Goal: Task Accomplishment & Management: Manage account settings

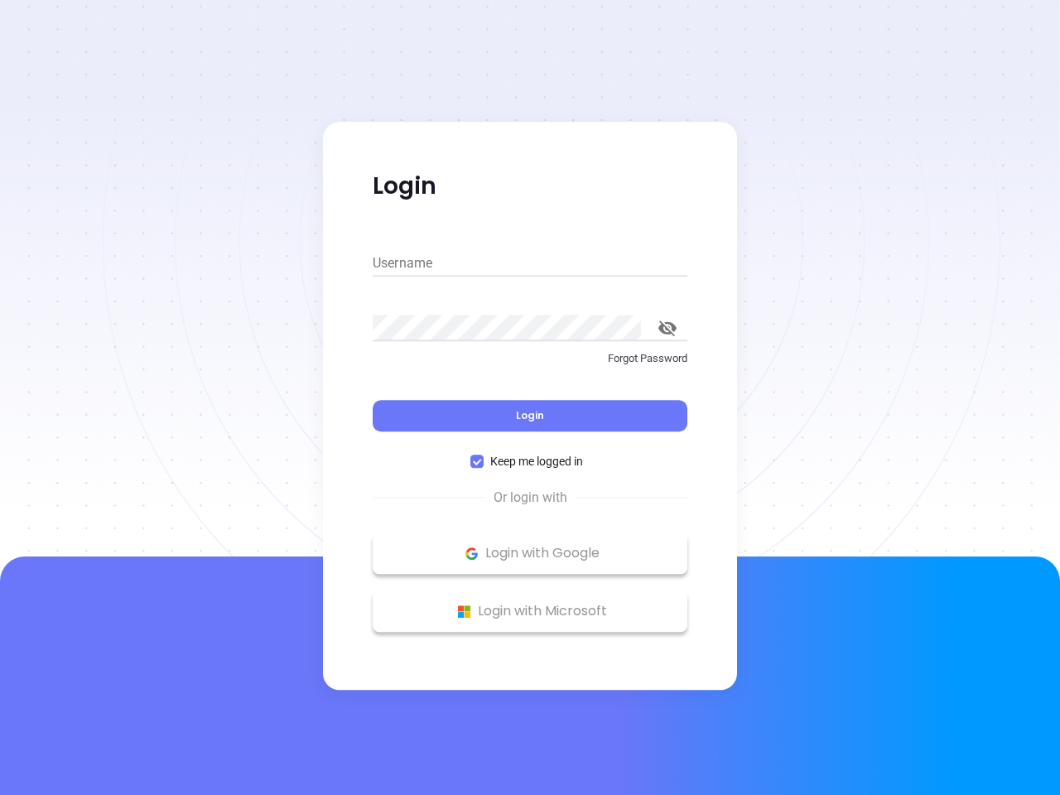
click at [530, 397] on div "Login" at bounding box center [529, 405] width 315 height 51
click at [530, 263] on input "Username" at bounding box center [529, 263] width 315 height 26
click at [667, 328] on icon "toggle password visibility" at bounding box center [667, 328] width 18 height 16
click at [530, 416] on span "Login" at bounding box center [530, 415] width 28 height 14
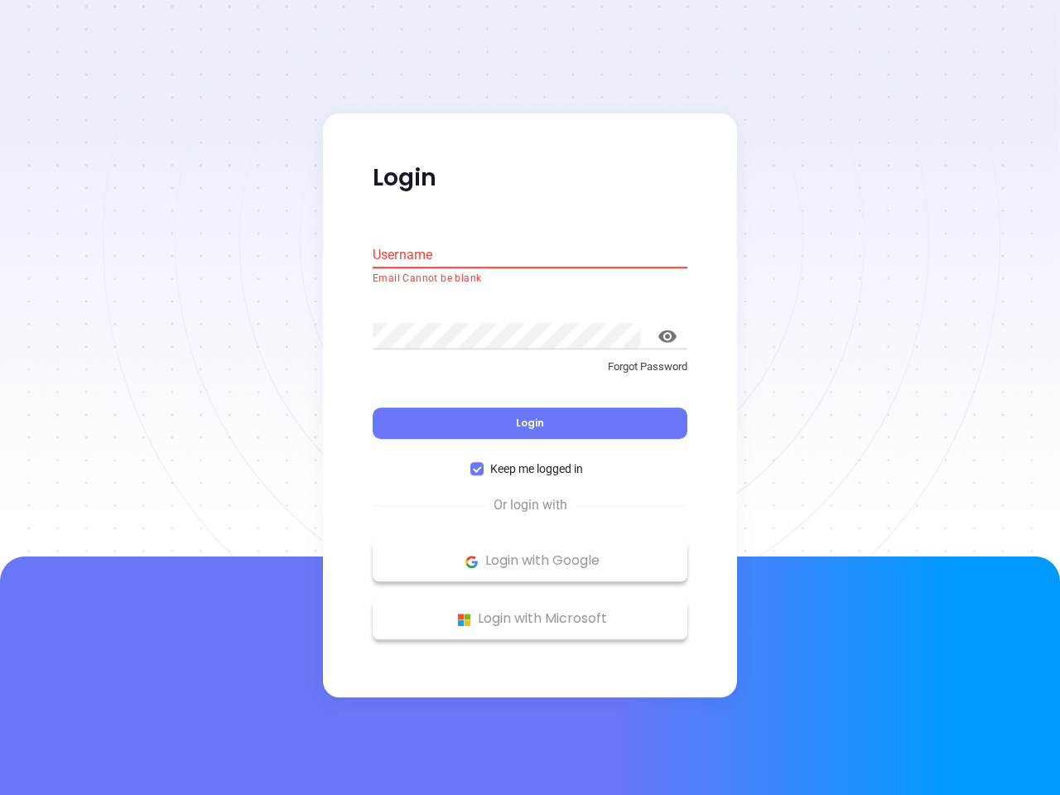
click at [530, 461] on span "Keep me logged in" at bounding box center [536, 469] width 106 height 18
click at [483, 463] on input "Keep me logged in" at bounding box center [476, 469] width 13 height 13
checkbox input "false"
click at [530, 553] on p "Login with Google" at bounding box center [530, 561] width 298 height 25
click at [530, 611] on p "Login with Microsoft" at bounding box center [530, 619] width 298 height 25
